Goal: Information Seeking & Learning: Learn about a topic

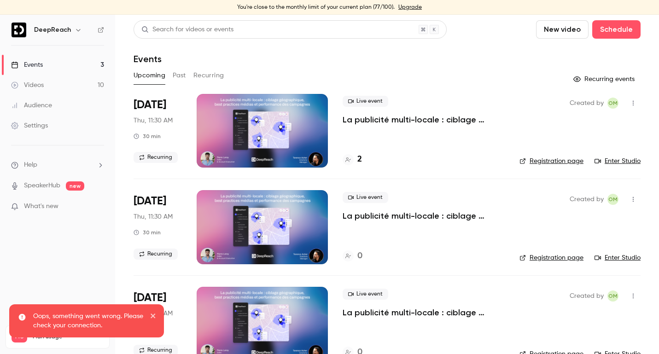
click at [178, 75] on button "Past" at bounding box center [179, 75] width 13 height 15
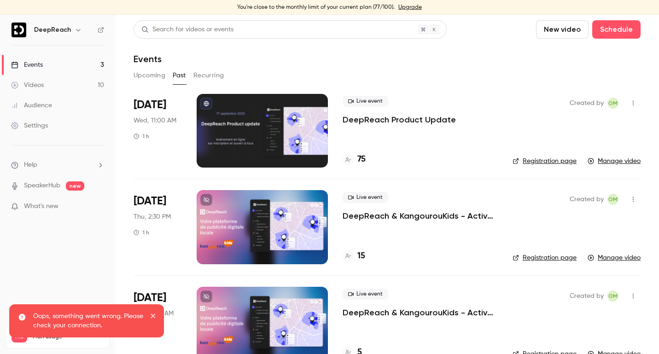
click at [401, 118] on p "DeepReach Product Update" at bounding box center [399, 119] width 113 height 11
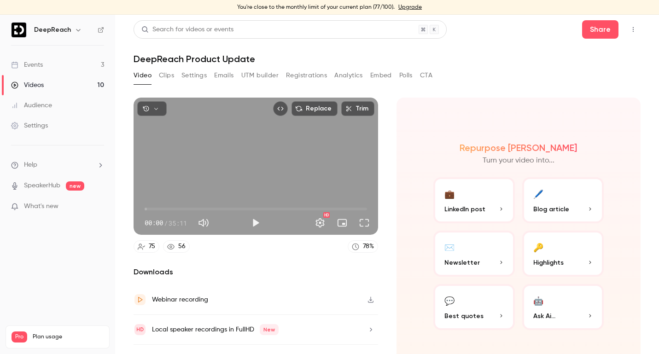
click at [346, 76] on button "Analytics" at bounding box center [349, 75] width 29 height 15
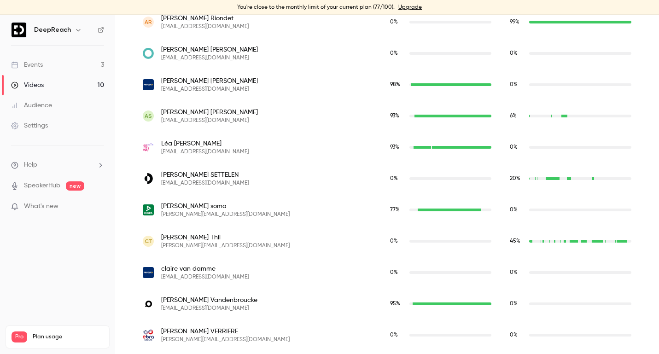
scroll to position [2398, 0]
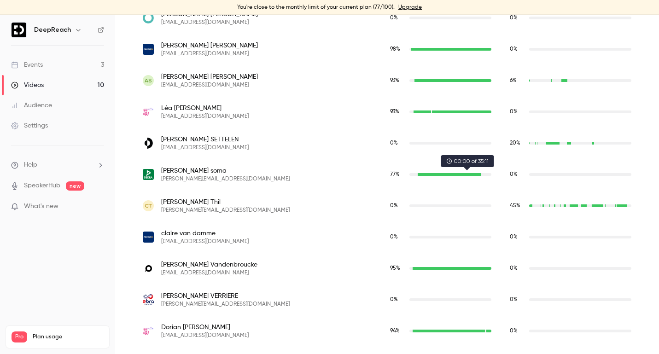
click at [510, 173] on span "0 %" at bounding box center [514, 175] width 8 height 6
click at [510, 146] on span "20 %" at bounding box center [515, 144] width 11 height 6
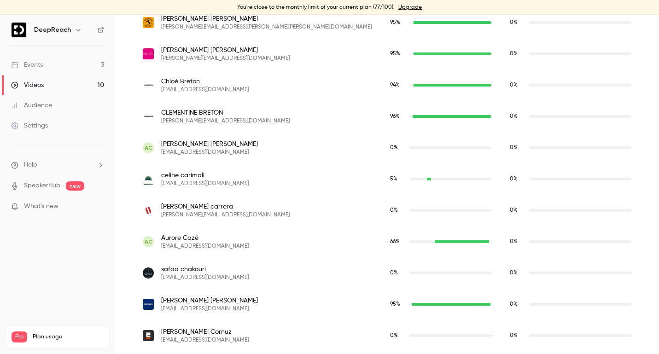
scroll to position [604, 0]
